Goal: Transaction & Acquisition: Obtain resource

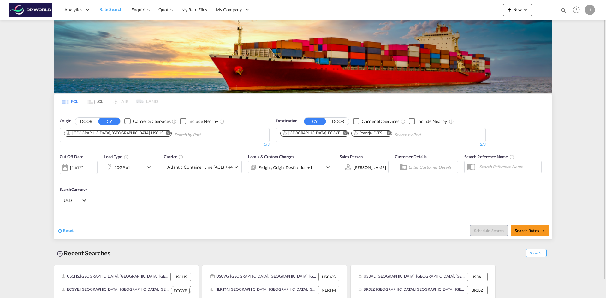
click at [166, 134] on md-icon "Remove" at bounding box center [168, 133] width 5 height 5
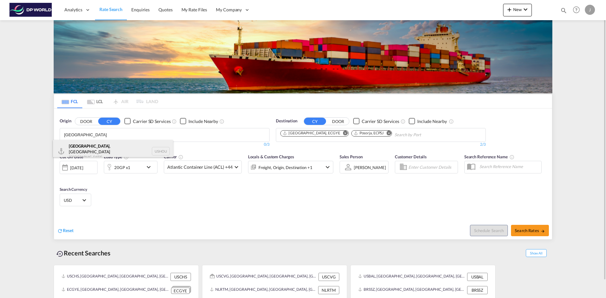
type input "[GEOGRAPHIC_DATA]"
click at [75, 146] on div "[GEOGRAPHIC_DATA] , [GEOGRAPHIC_DATA] [GEOGRAPHIC_DATA] USHOU" at bounding box center [113, 151] width 120 height 23
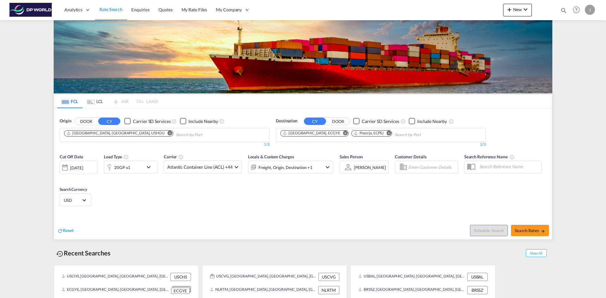
click at [343, 133] on md-icon "Remove" at bounding box center [345, 133] width 5 height 5
click at [319, 133] on md-icon "Remove" at bounding box center [317, 133] width 5 height 5
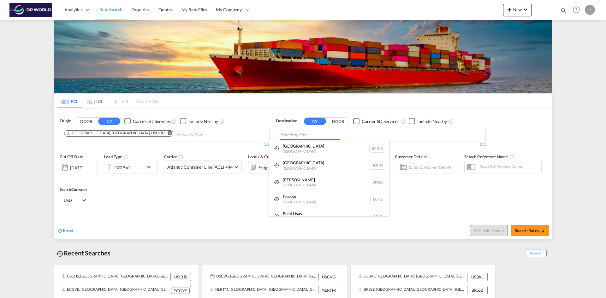
click at [288, 134] on body "Analytics Dashboard Rate Search Enquiries Quotes My Rate Files My Company" at bounding box center [303, 149] width 606 height 298
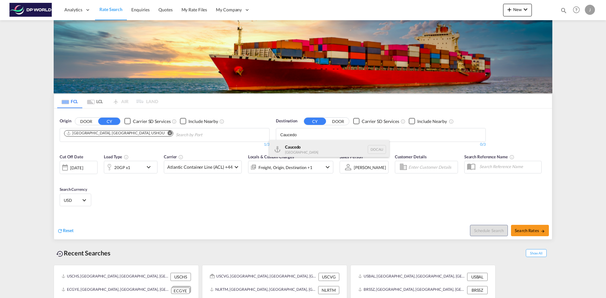
type input "Caucedo"
click at [289, 147] on div "Caucedo [GEOGRAPHIC_DATA] DOCAU" at bounding box center [329, 149] width 120 height 19
drag, startPoint x: 221, startPoint y: 200, endPoint x: 120, endPoint y: 187, distance: 101.8
click at [66, 167] on div at bounding box center [65, 167] width 10 height 13
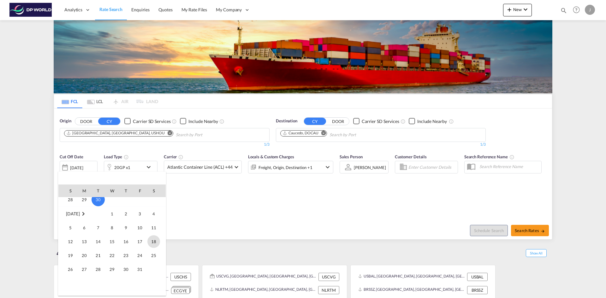
scroll to position [230, 0]
click at [99, 238] on span "7" at bounding box center [98, 238] width 13 height 13
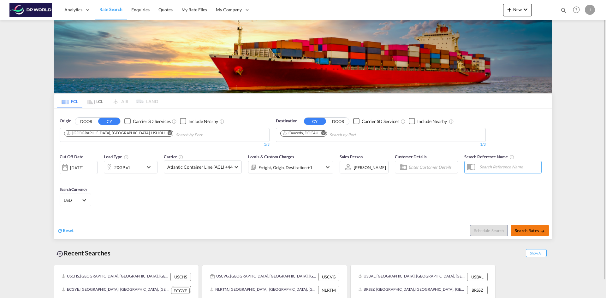
click at [528, 229] on span "Search Rates" at bounding box center [529, 230] width 30 height 5
type input "USHOU to DOCAU / [DATE]"
